Goal: Answer question/provide support: Share knowledge or assist other users

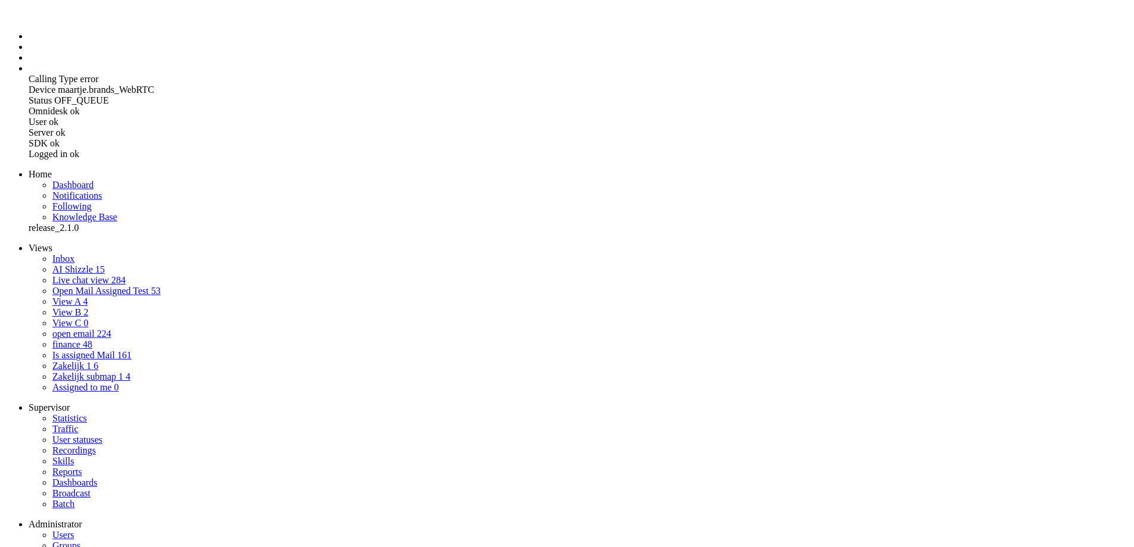
click at [52, 264] on span "AI Shizzle" at bounding box center [72, 269] width 40 height 10
copy span "3083192"
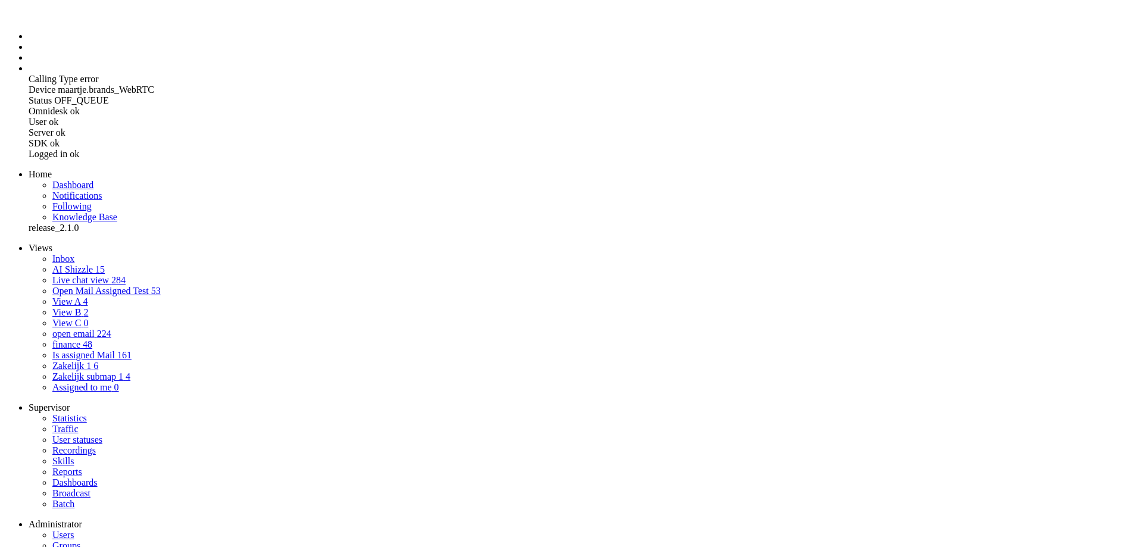
click at [0, 0] on icon at bounding box center [0, 0] width 0 height 0
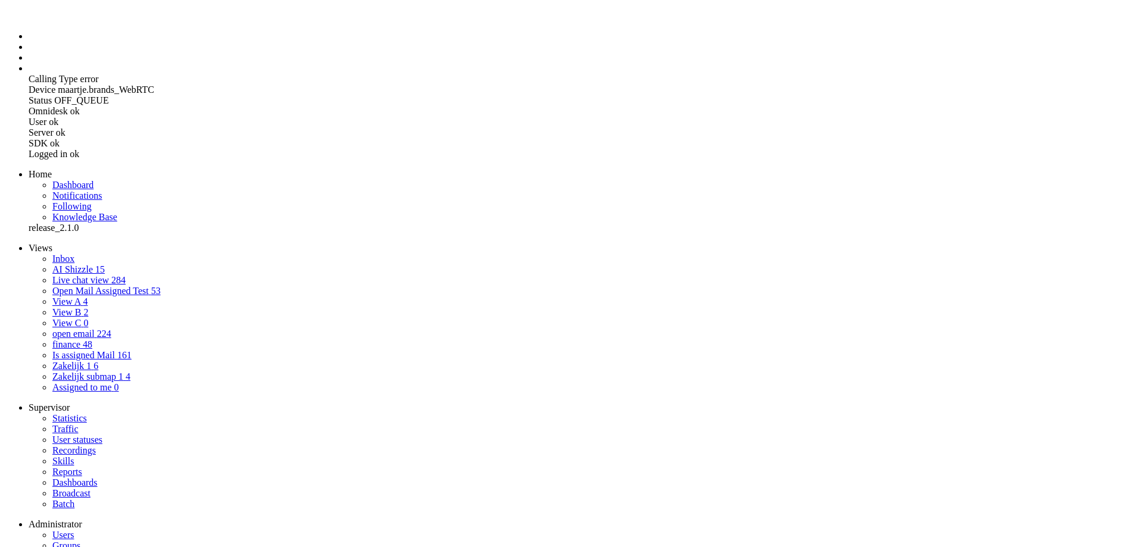
scroll to position [119, 0]
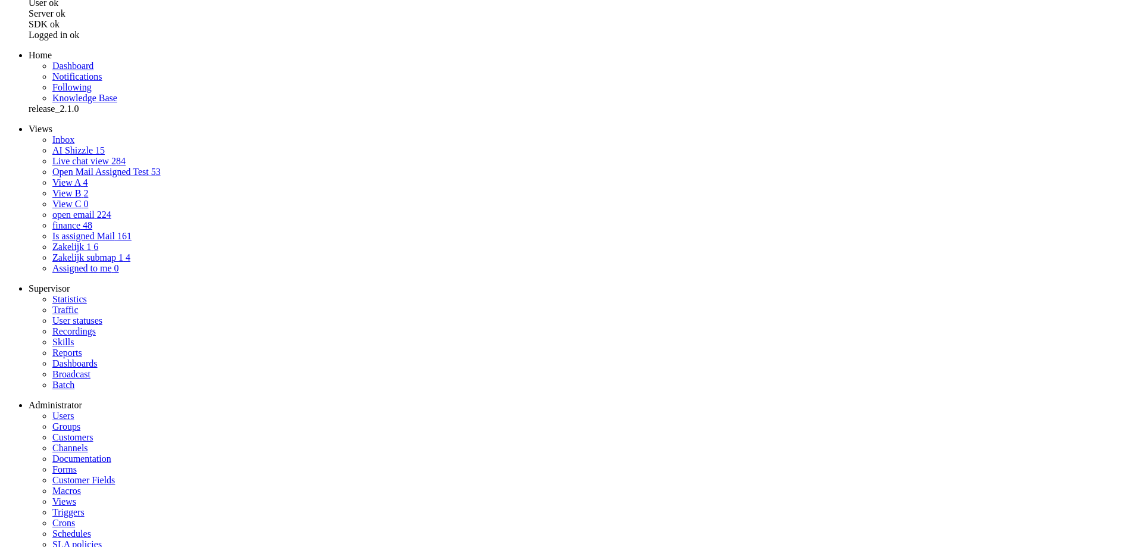
drag, startPoint x: 350, startPoint y: 422, endPoint x: 315, endPoint y: 230, distance: 194.9
copy div "Customer [PERSON_NAME] [PERSON_NAME][EMAIL_ADDRESS][PERSON_NAME][DOMAIN_NAME] •…"
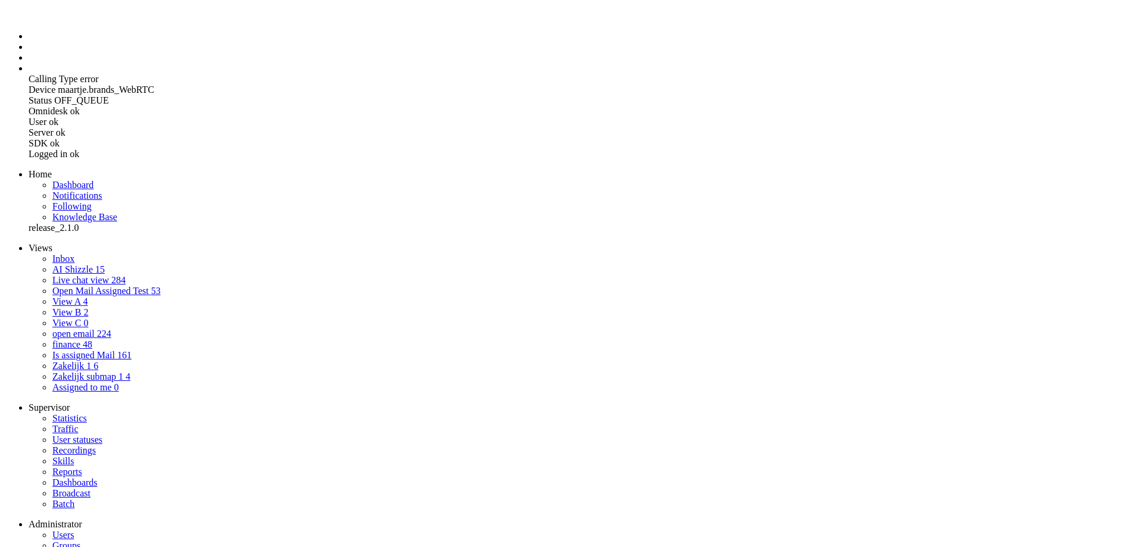
click at [93, 264] on span "AI Shizzle" at bounding box center [72, 269] width 40 height 10
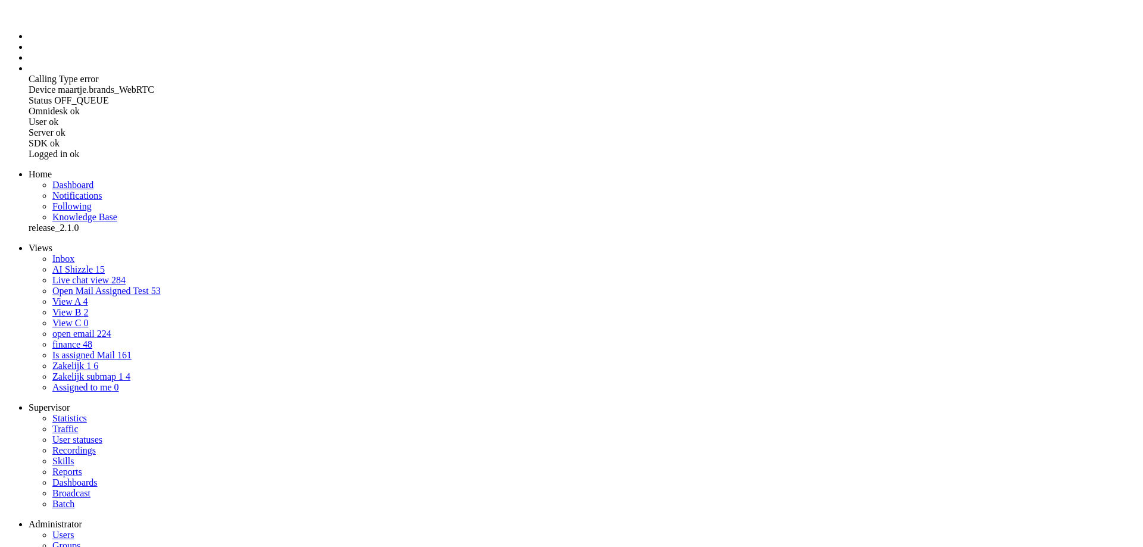
drag, startPoint x: 15, startPoint y: 2936, endPoint x: 545, endPoint y: 2969, distance: 530.9
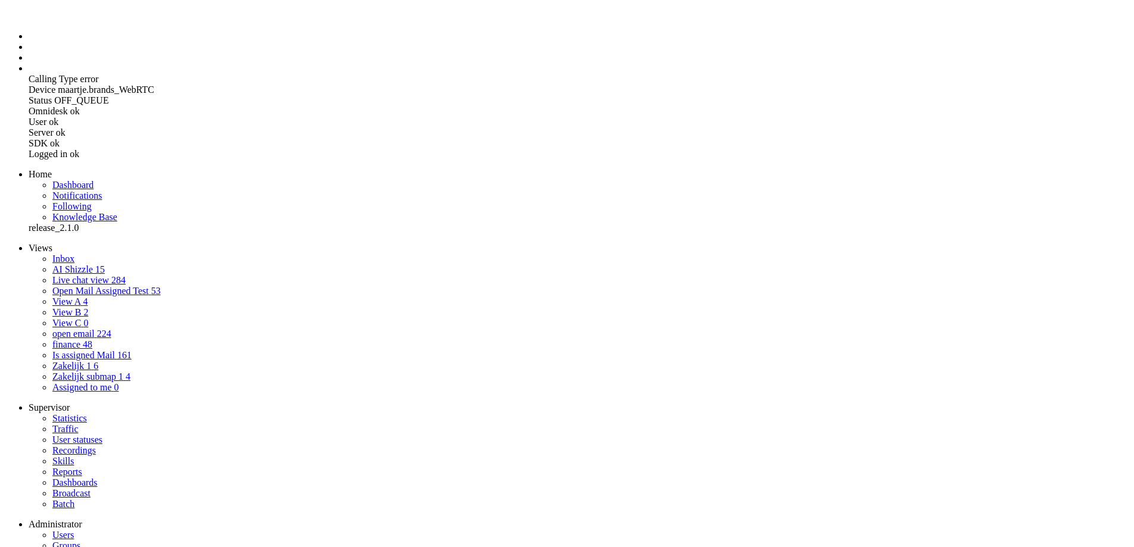
drag, startPoint x: 15, startPoint y: 2935, endPoint x: 466, endPoint y: 3195, distance: 520.9
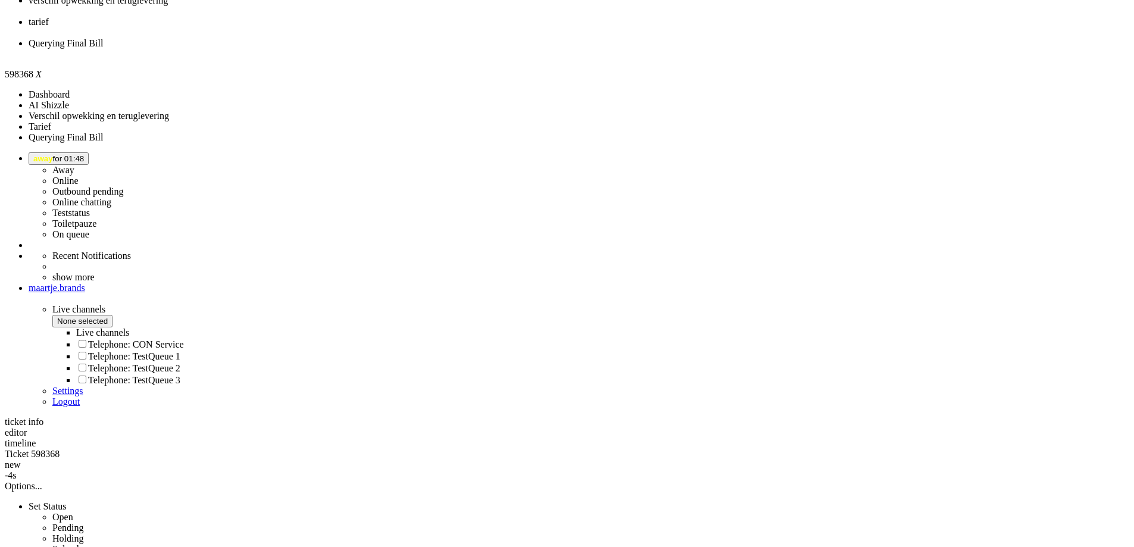
scroll to position [774, 0]
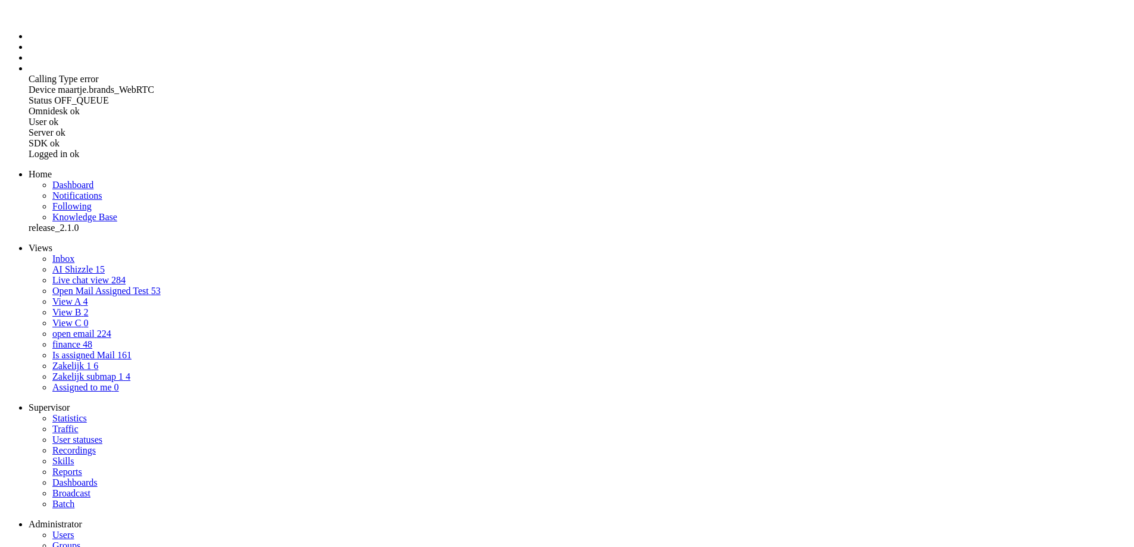
scroll to position [0, 0]
paste body "Rich Text Area. Press ALT-0 for help."
drag, startPoint x: 13, startPoint y: 2940, endPoint x: 440, endPoint y: 2980, distance: 428.7
